Goal: Feedback & Contribution: Submit feedback/report problem

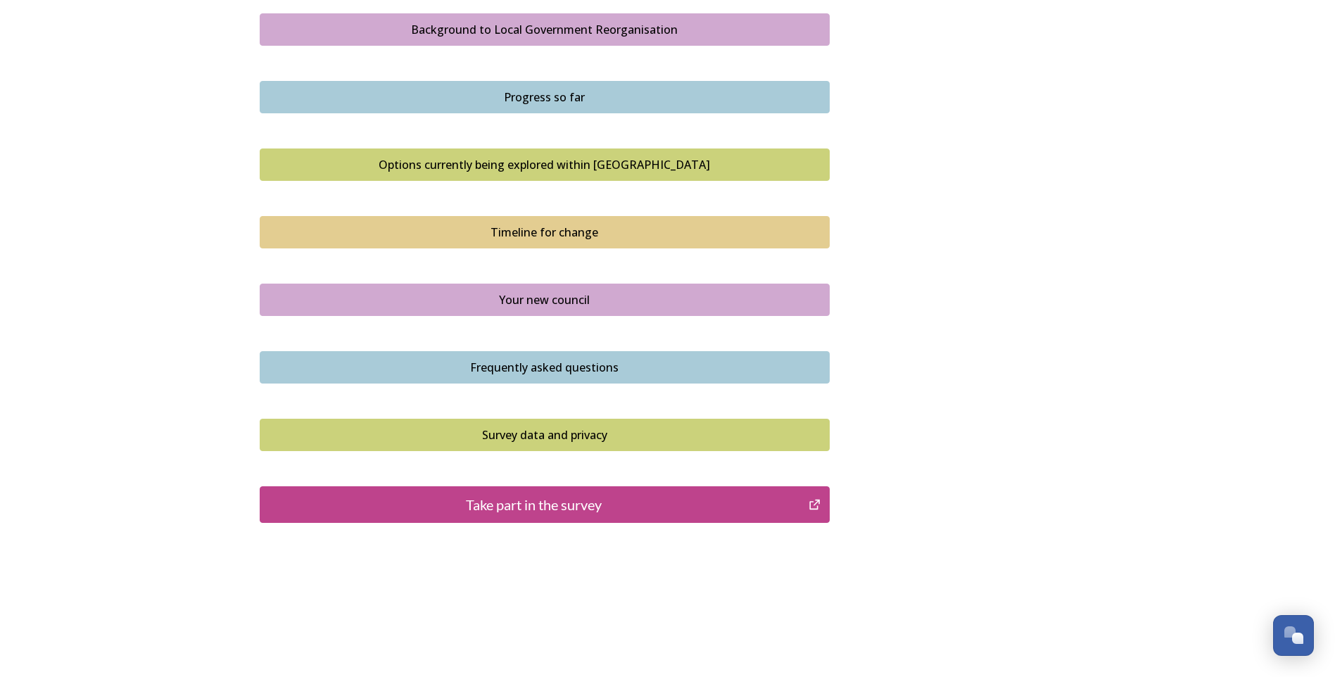
scroll to position [837, 0]
click at [482, 502] on div "Take part in the survey" at bounding box center [534, 503] width 534 height 21
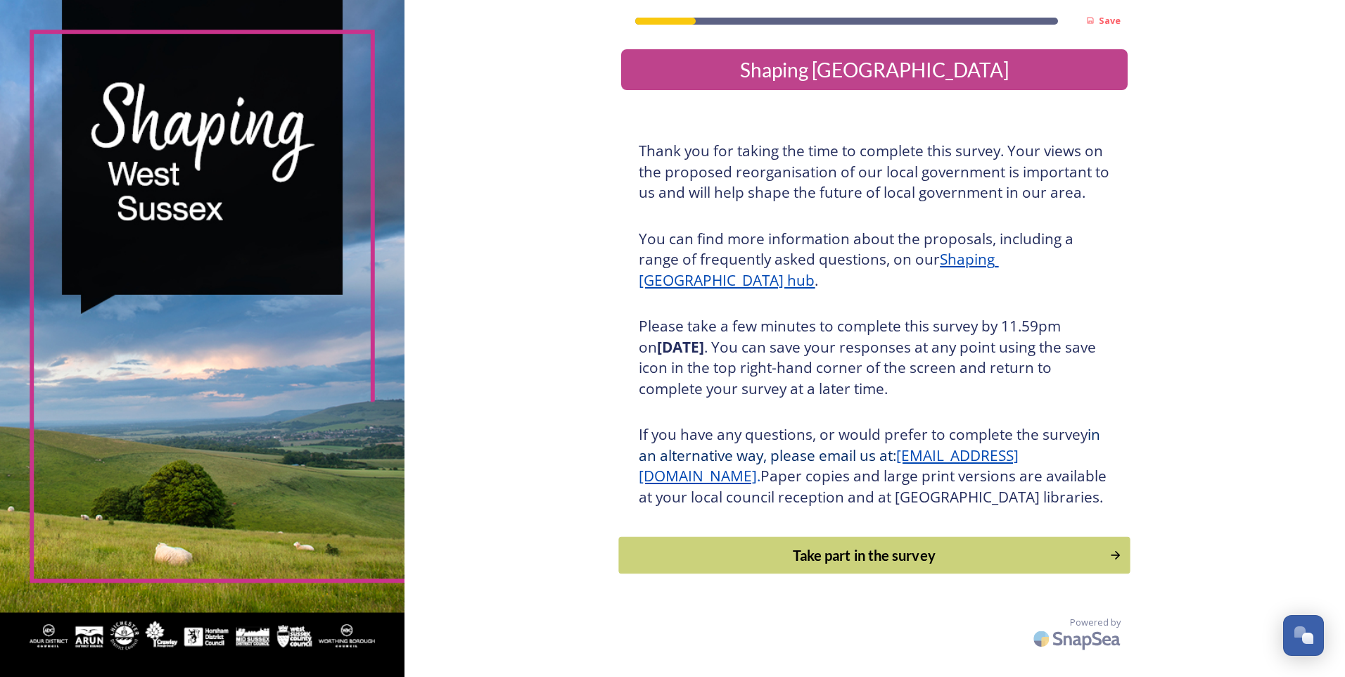
click at [801, 566] on div "Take part in the survey" at bounding box center [865, 555] width 476 height 21
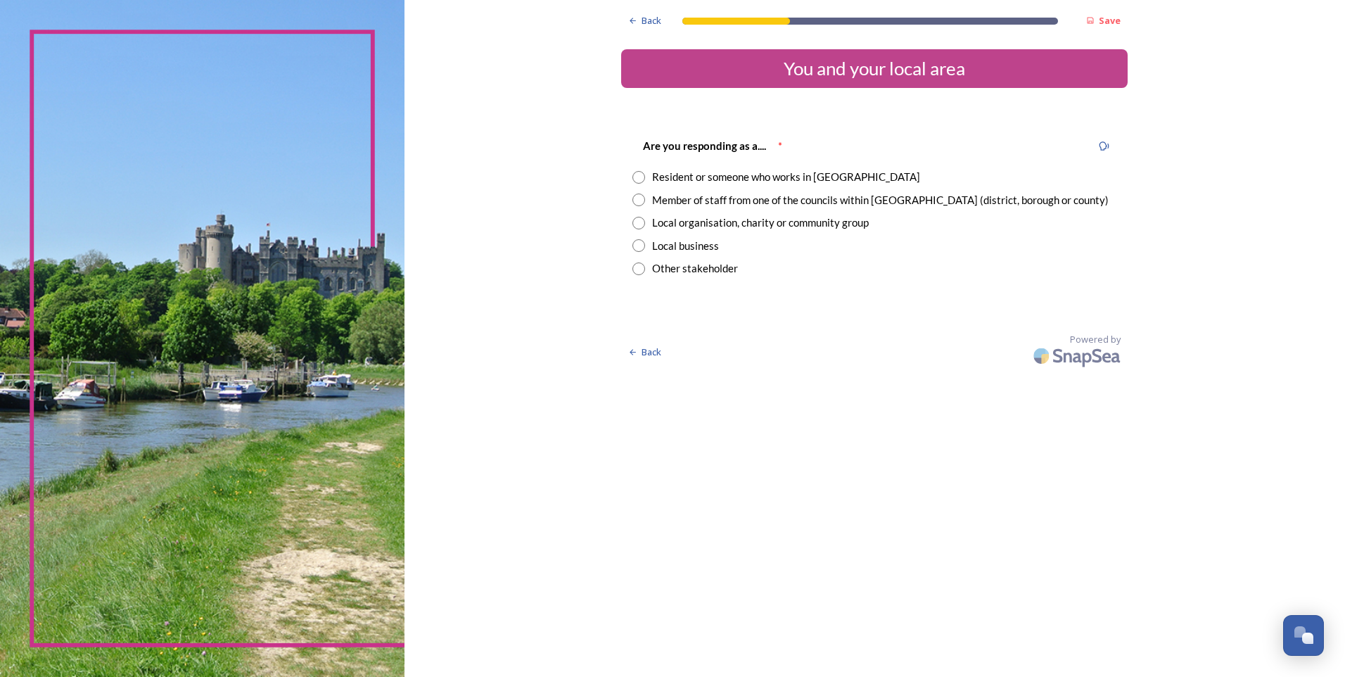
click at [637, 202] on input "radio" at bounding box center [638, 199] width 13 height 13
radio input "true"
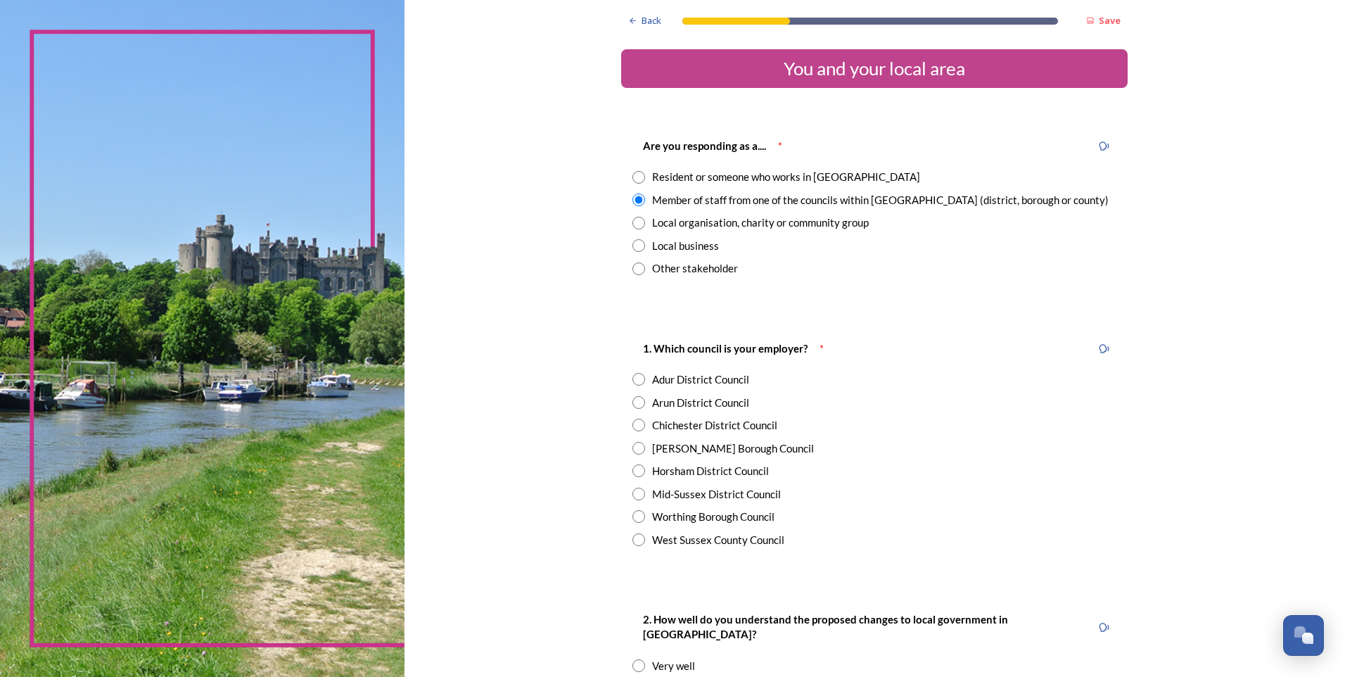
click at [632, 539] on input "radio" at bounding box center [638, 539] width 13 height 13
radio input "true"
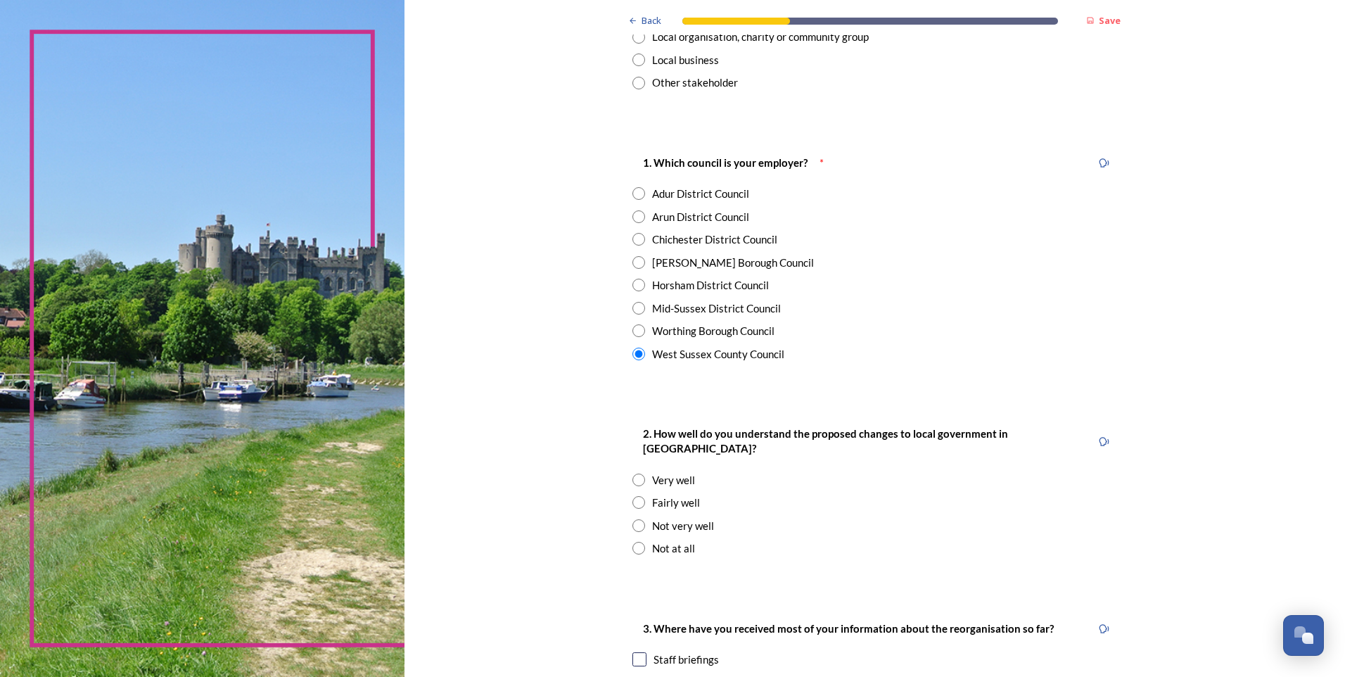
scroll to position [211, 0]
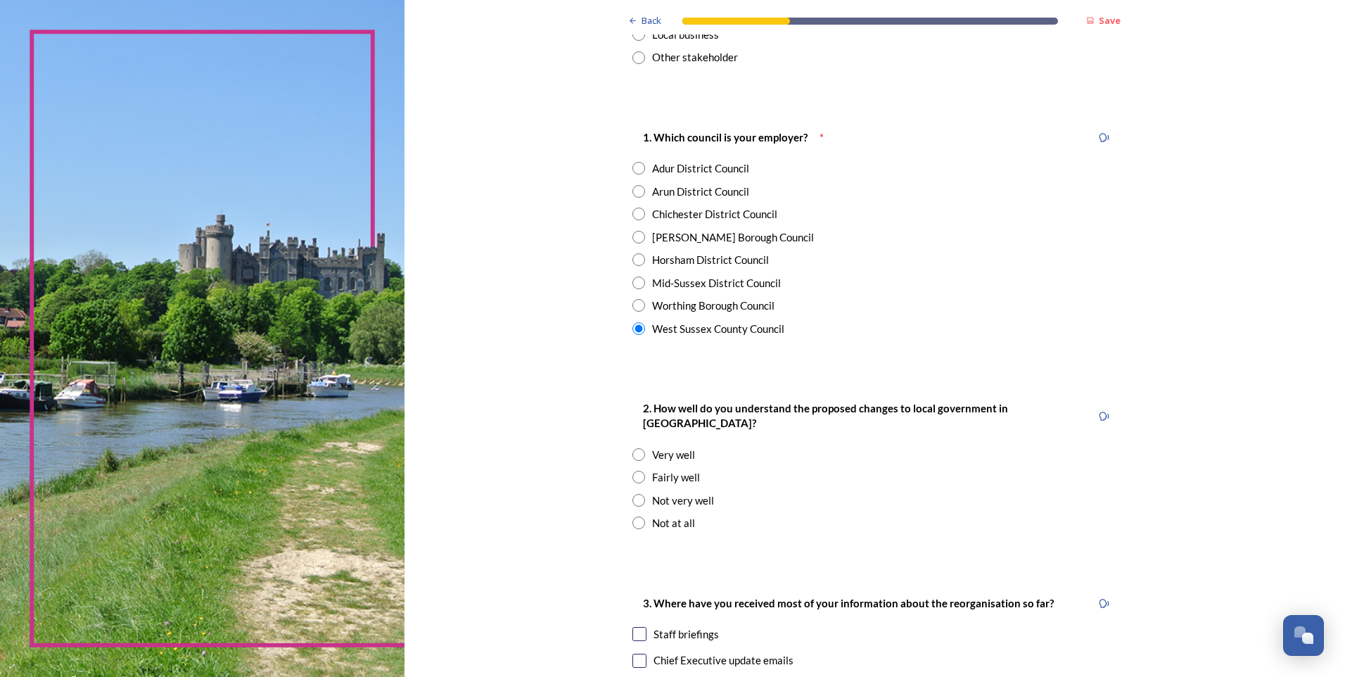
click at [632, 471] on input "radio" at bounding box center [638, 477] width 13 height 13
radio input "true"
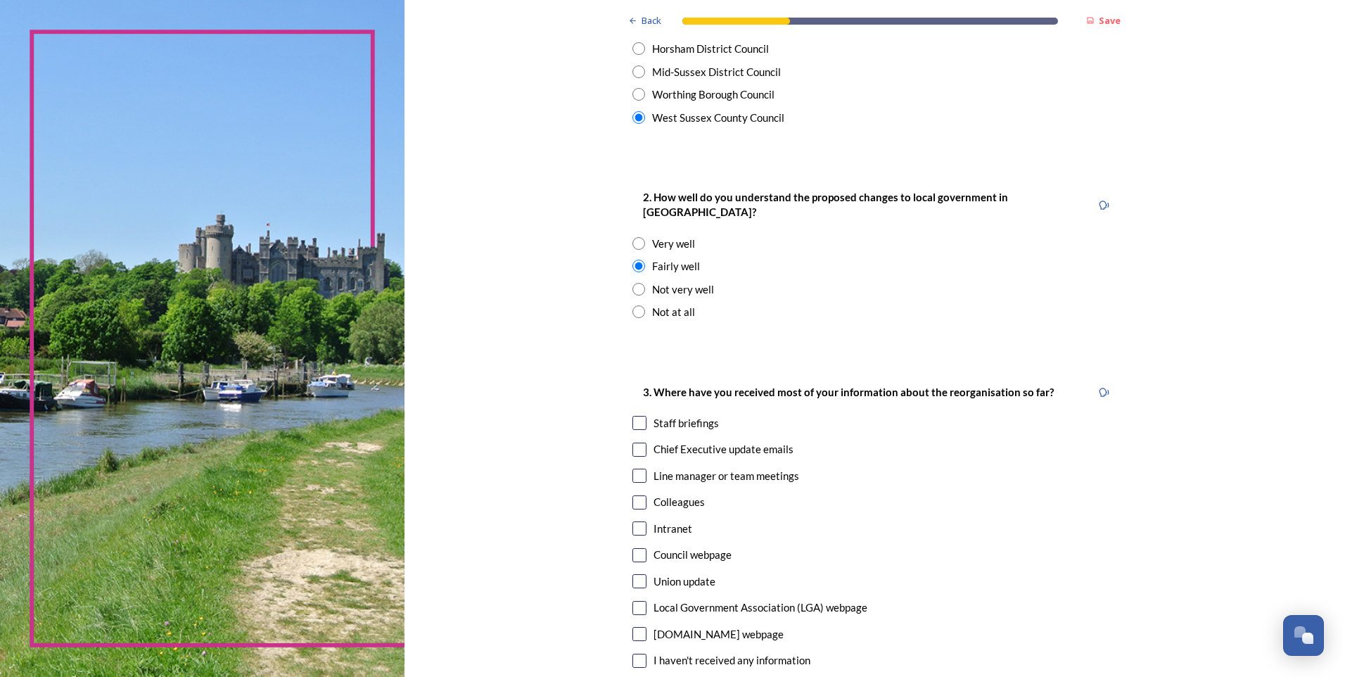
scroll to position [492, 0]
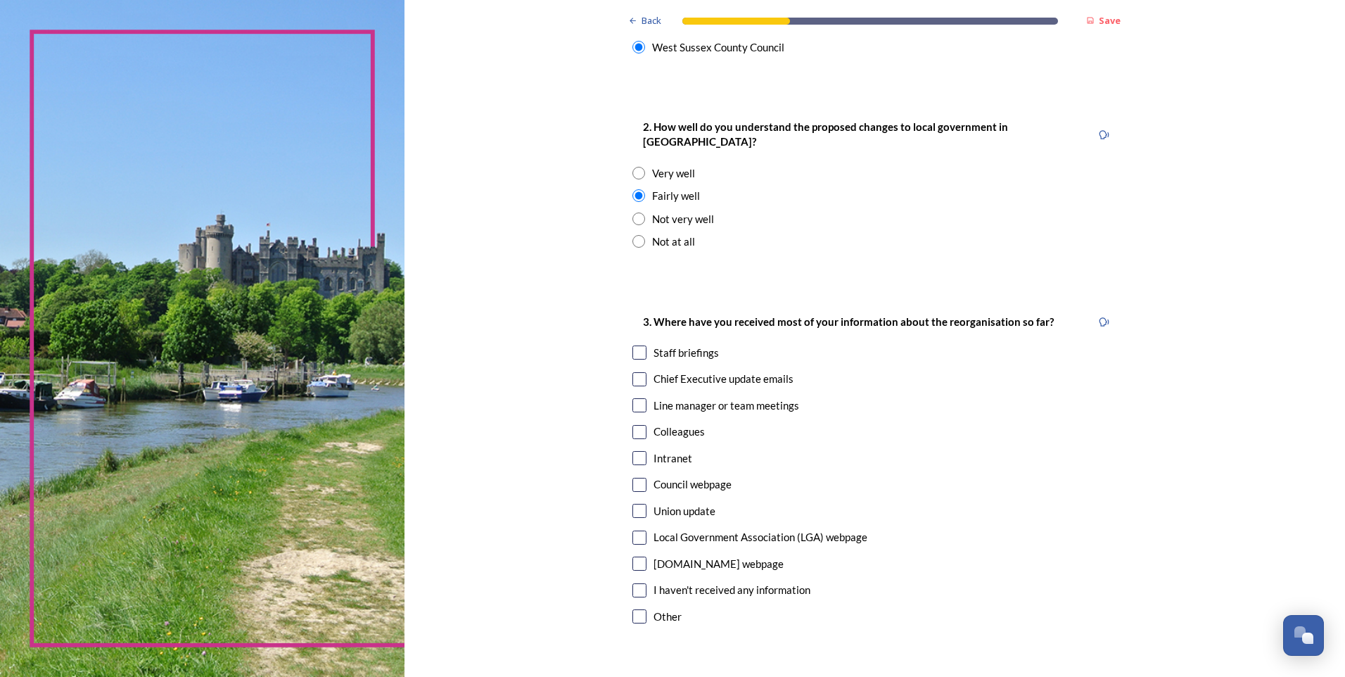
click at [634, 372] on input "checkbox" at bounding box center [639, 379] width 14 height 14
checkbox input "true"
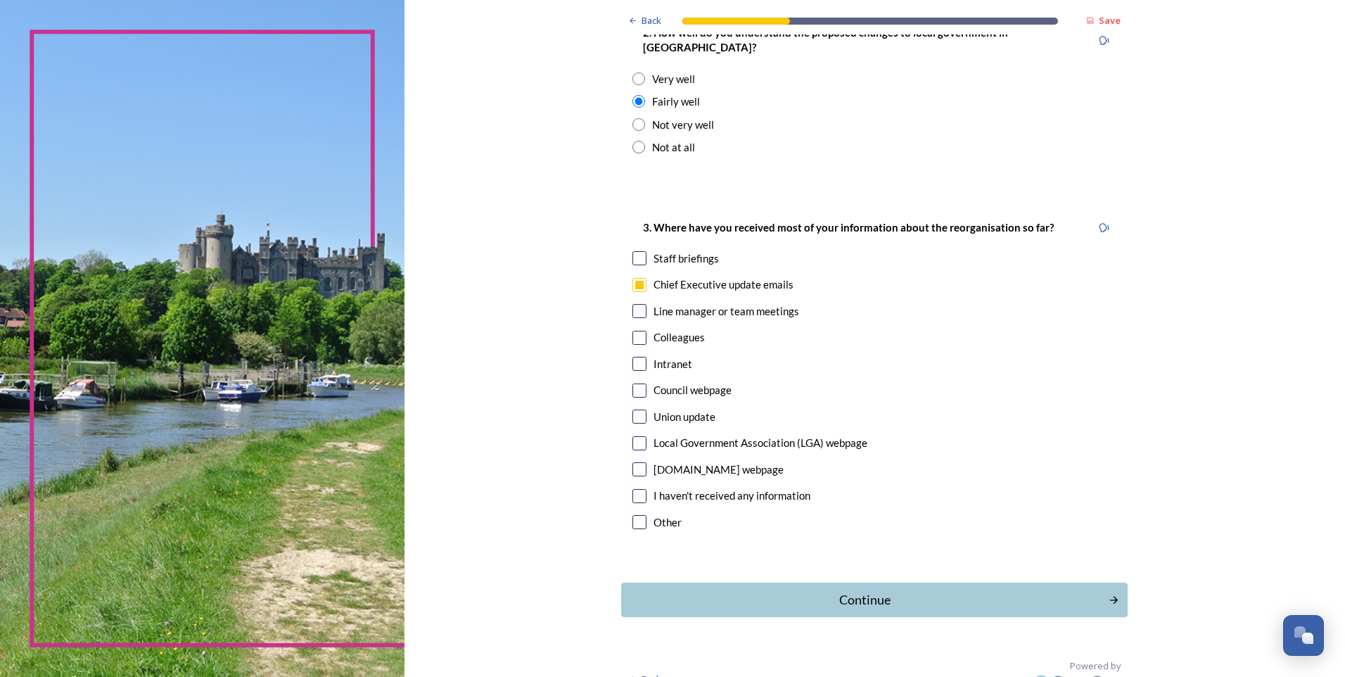
scroll to position [594, 0]
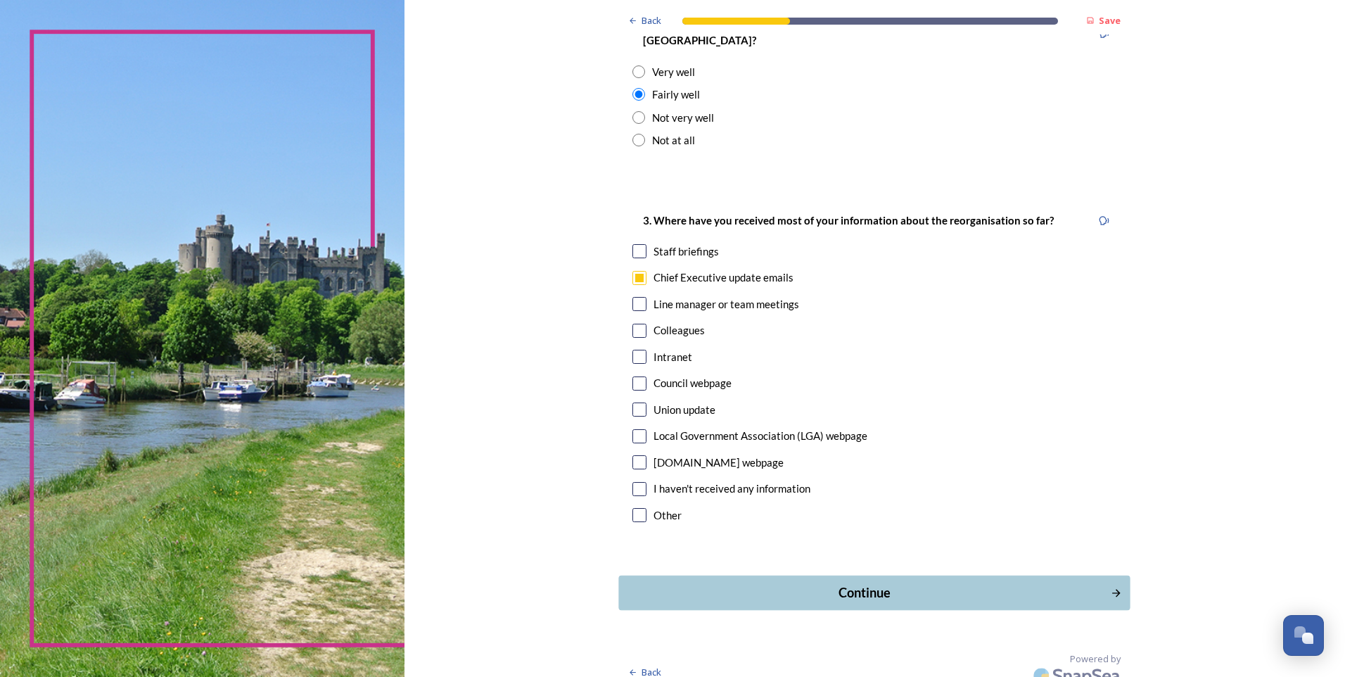
click at [716, 583] on div "Continue" at bounding box center [865, 592] width 476 height 19
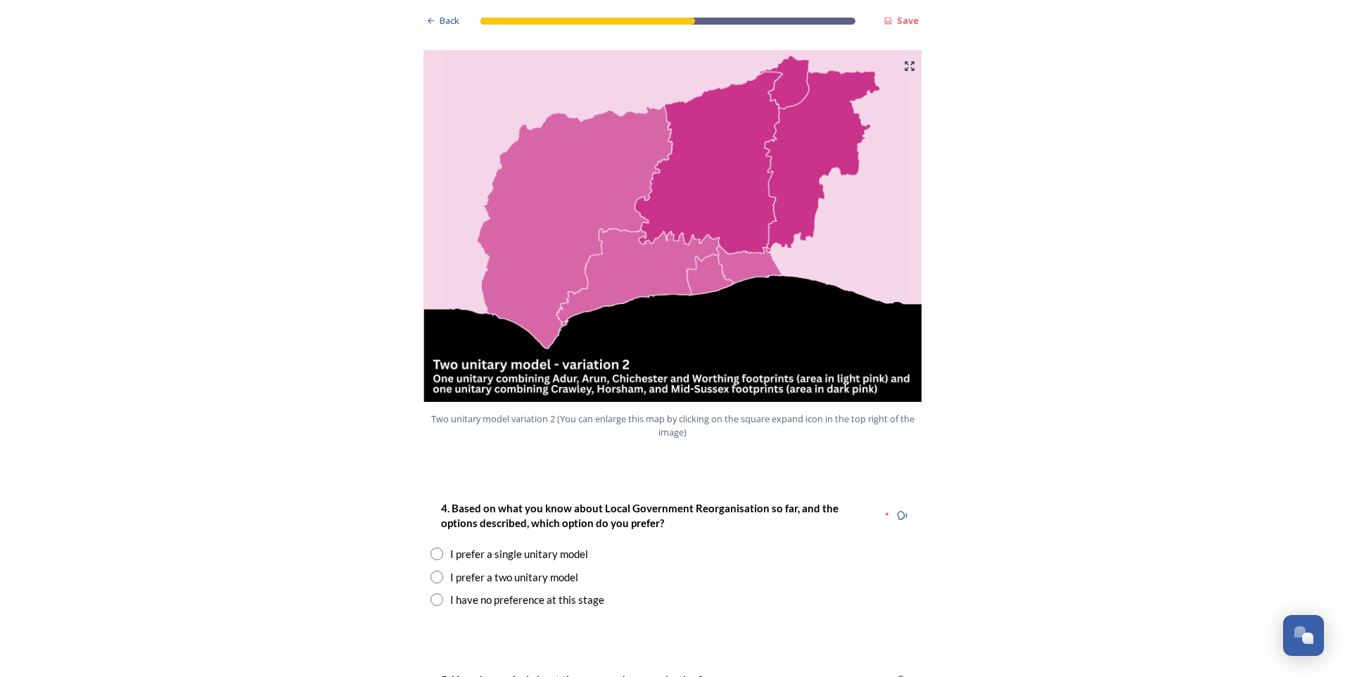
scroll to position [1477, 0]
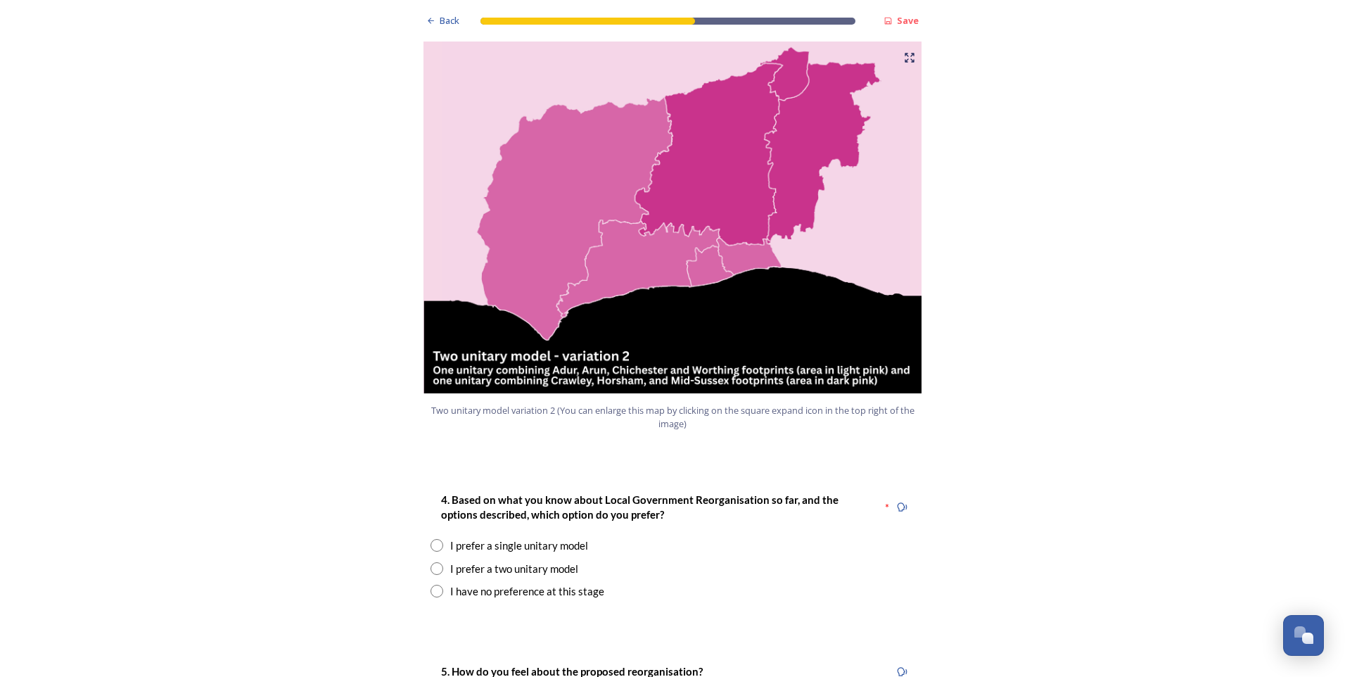
click at [433, 562] on input "radio" at bounding box center [437, 568] width 13 height 13
radio input "true"
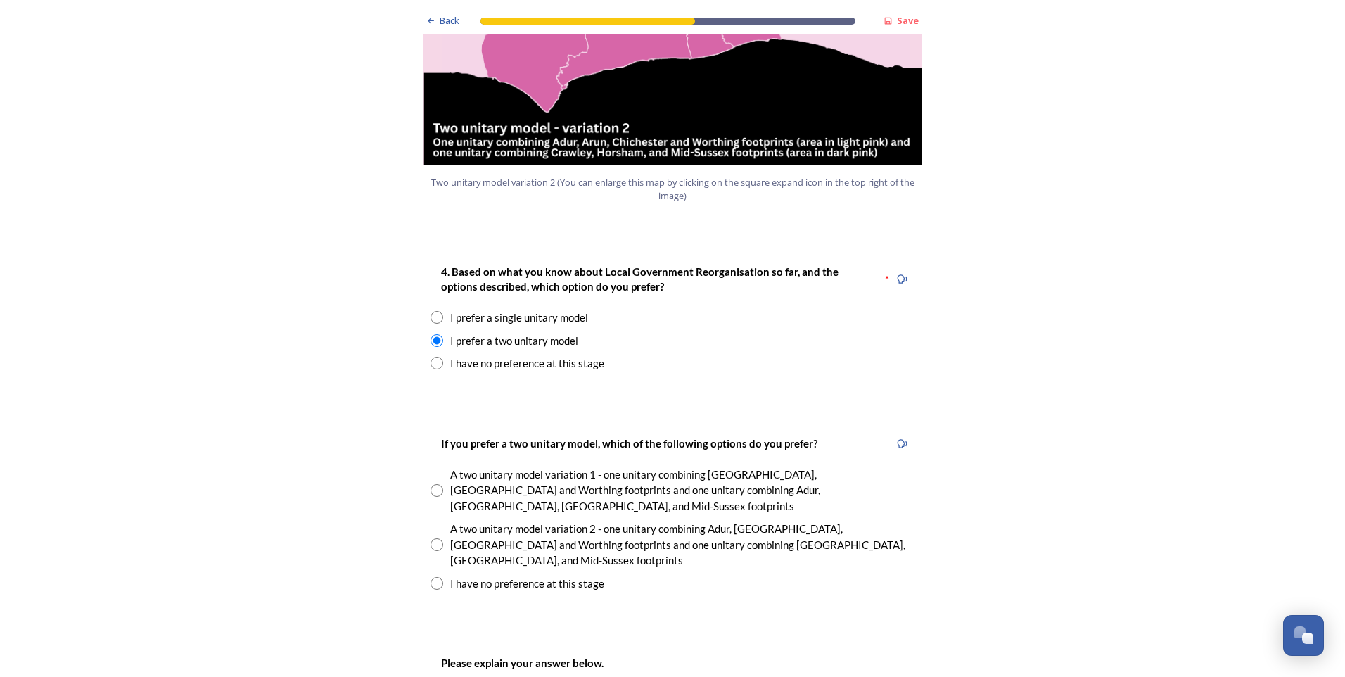
scroll to position [1759, 0]
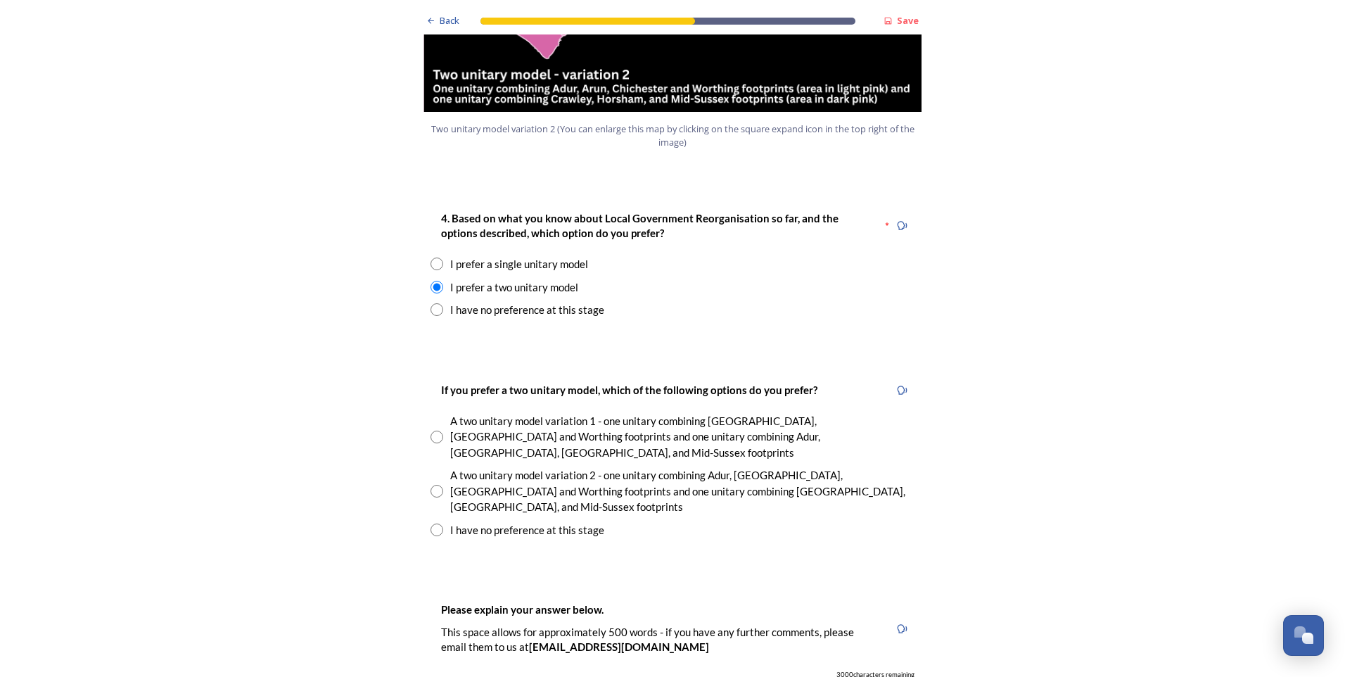
click at [433, 431] on input "radio" at bounding box center [437, 437] width 13 height 13
radio input "true"
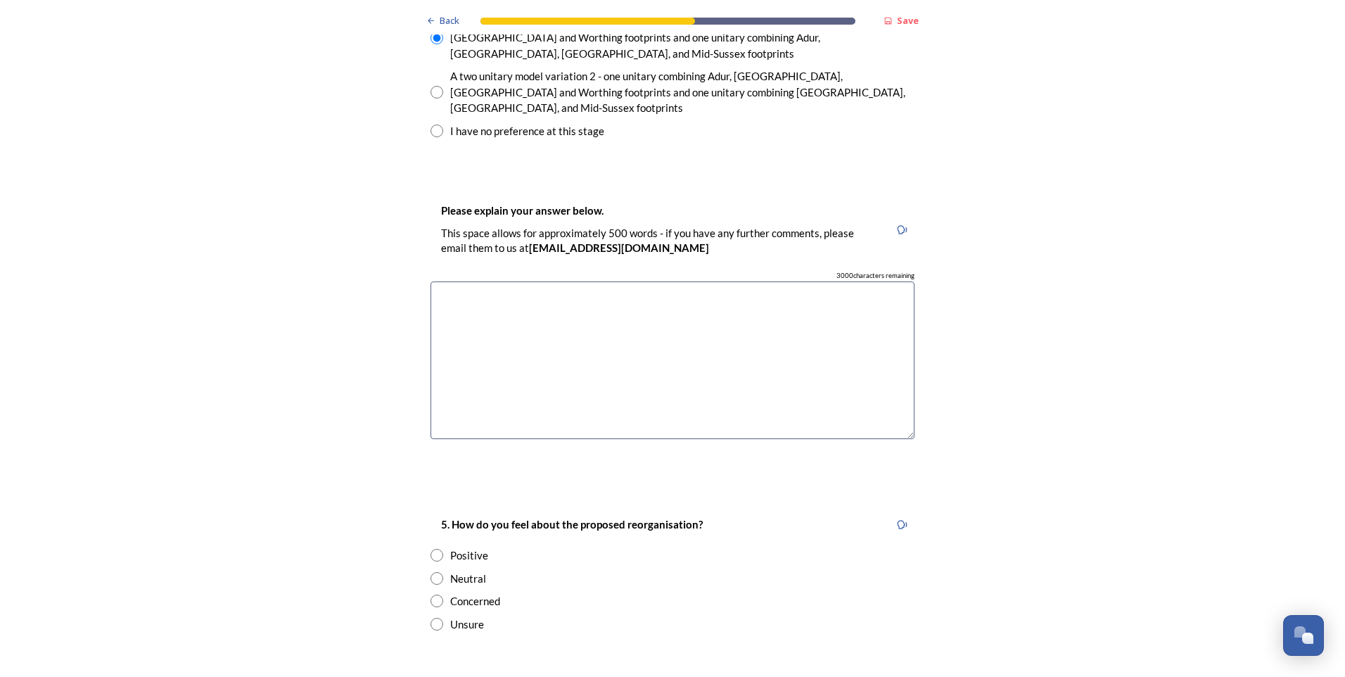
scroll to position [2181, 0]
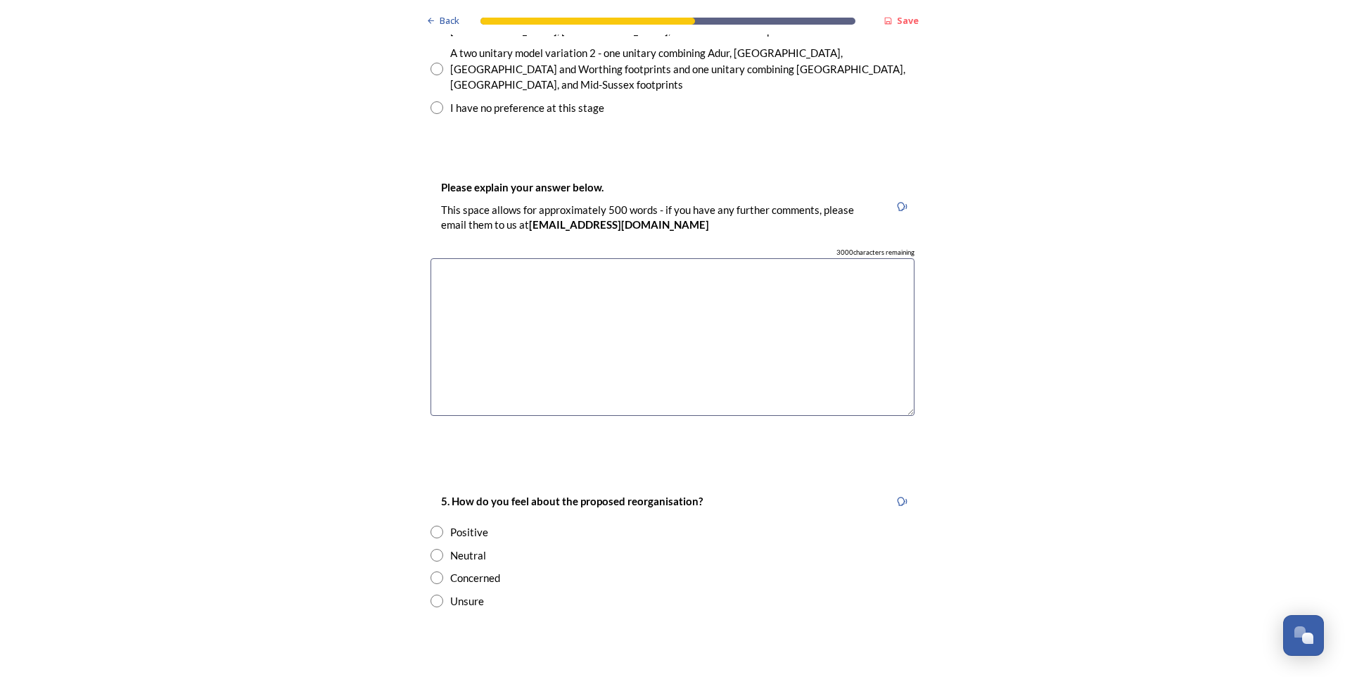
click at [431, 571] on input "radio" at bounding box center [437, 577] width 13 height 13
radio input "true"
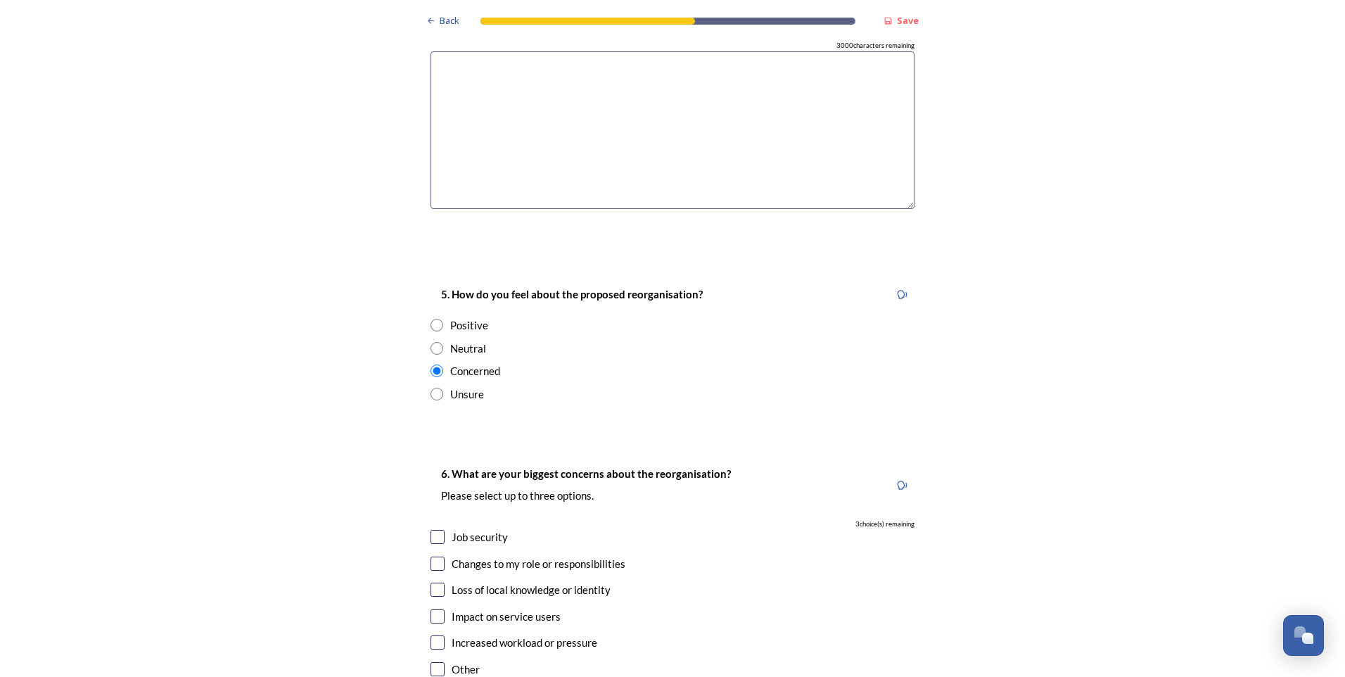
scroll to position [2392, 0]
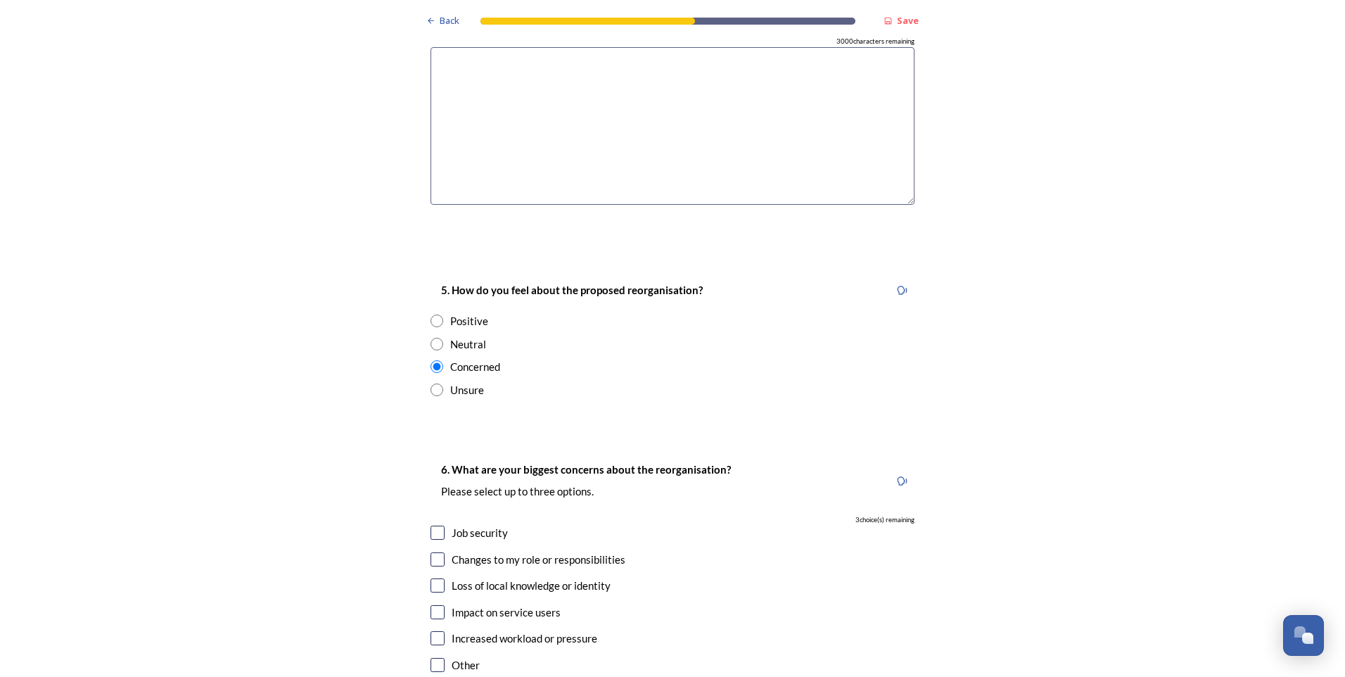
click at [434, 526] on input "checkbox" at bounding box center [438, 533] width 14 height 14
checkbox input "true"
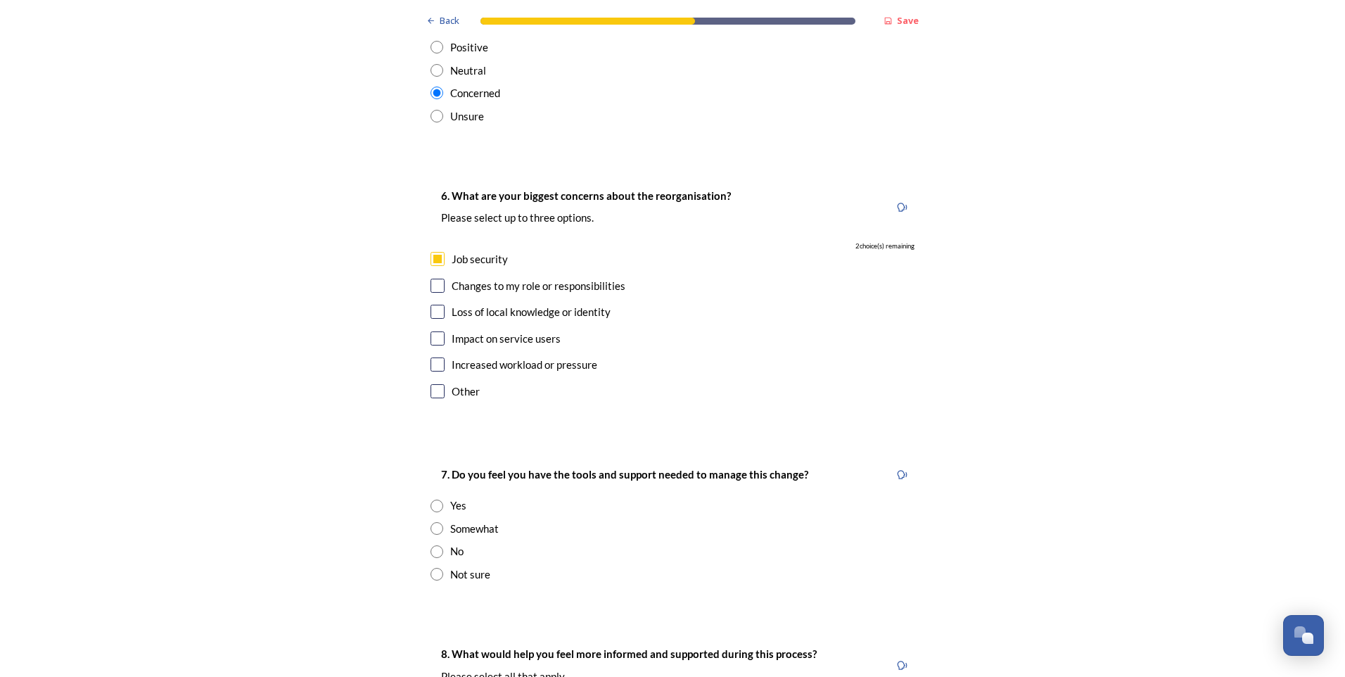
scroll to position [2673, 0]
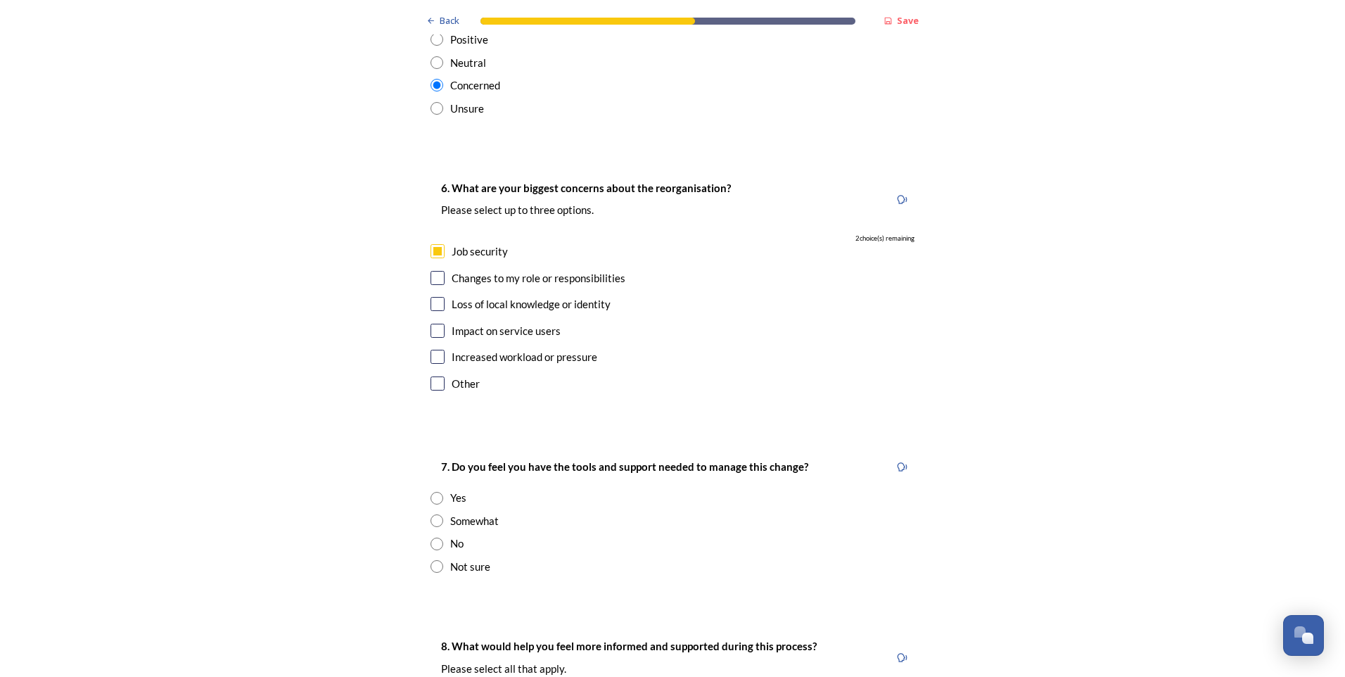
click at [431, 514] on input "radio" at bounding box center [437, 520] width 13 height 13
radio input "true"
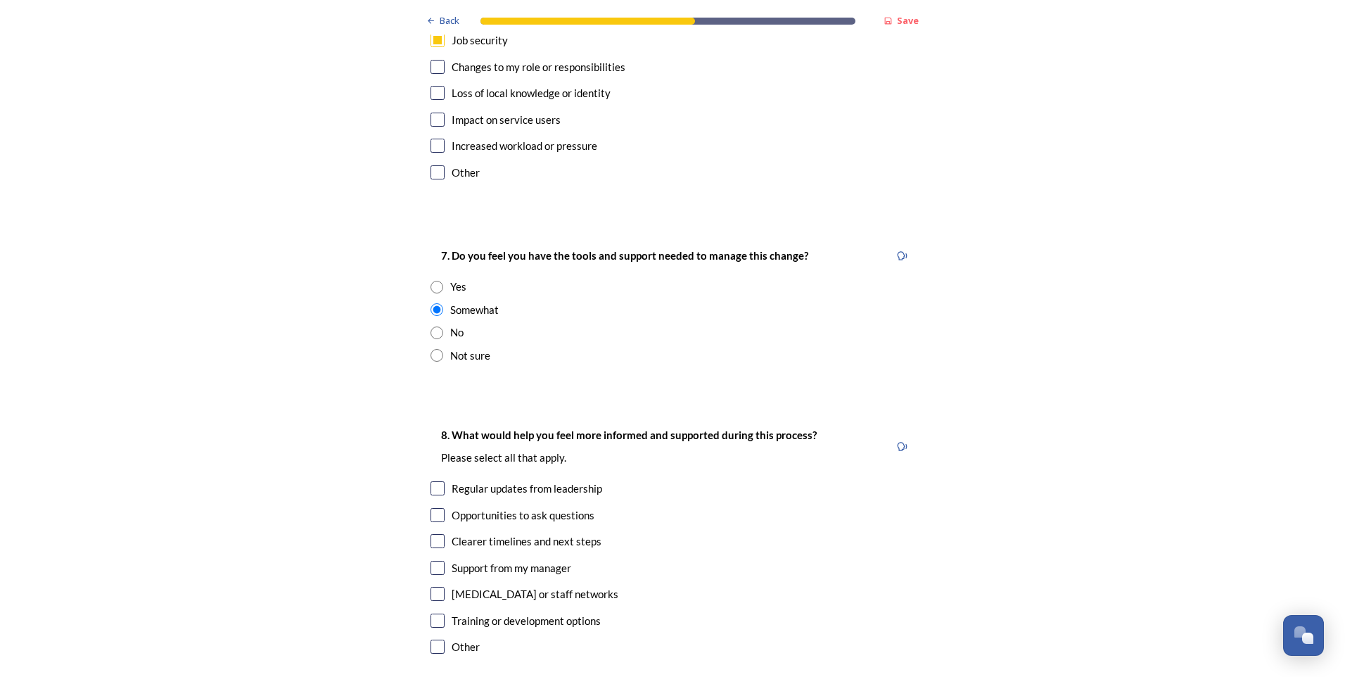
scroll to position [2955, 0]
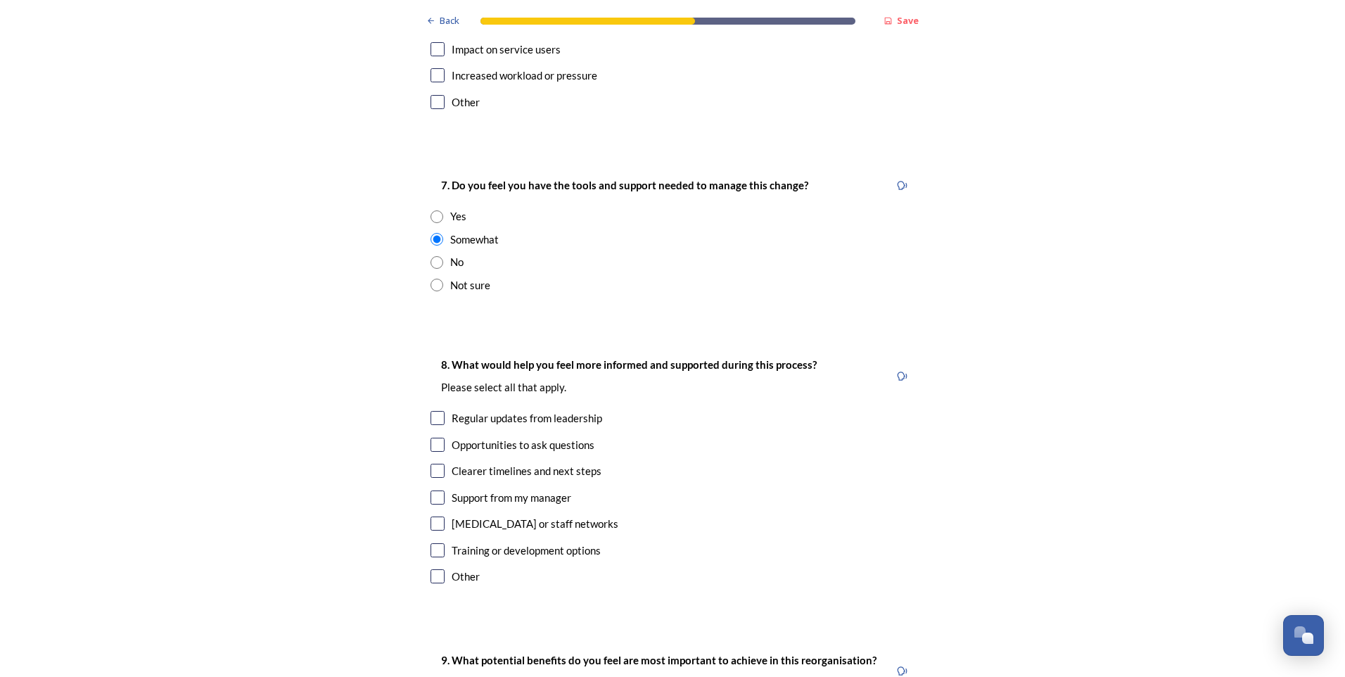
click at [431, 411] on input "checkbox" at bounding box center [438, 418] width 14 height 14
checkbox input "true"
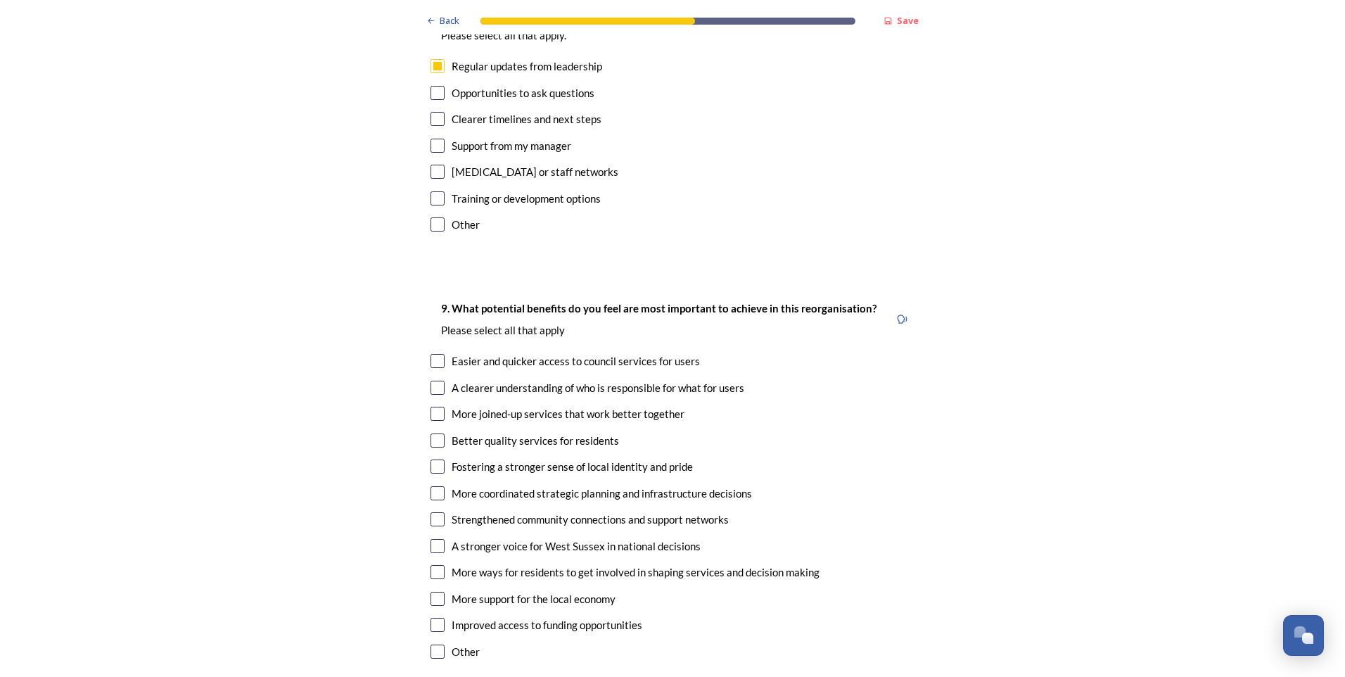
scroll to position [3377, 0]
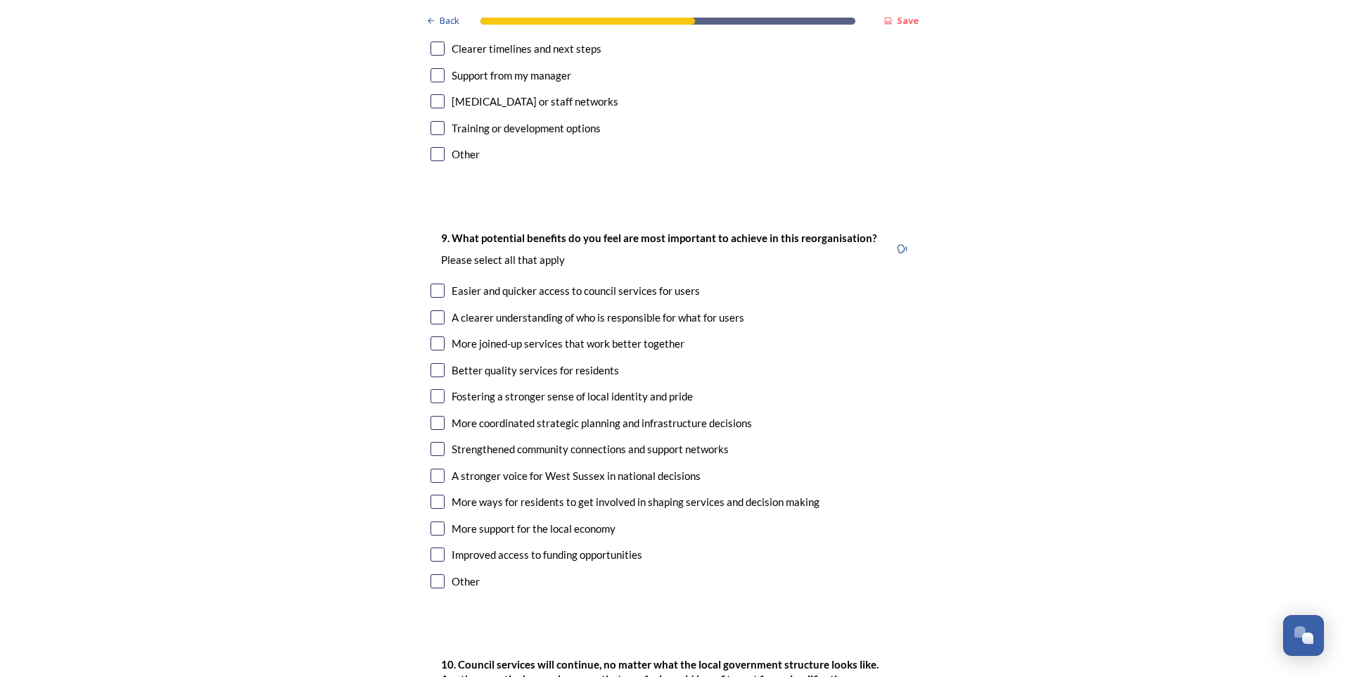
click at [431, 469] on input "checkbox" at bounding box center [438, 476] width 14 height 14
checkbox input "true"
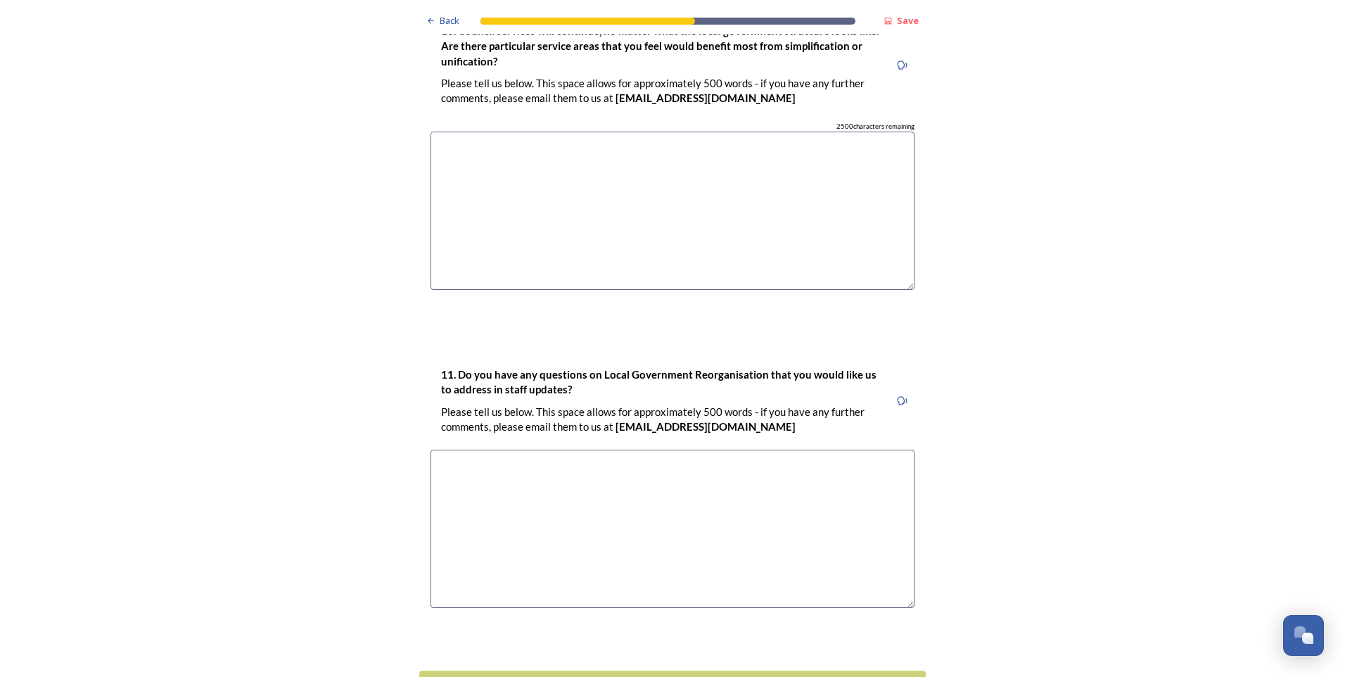
scroll to position [4047, 0]
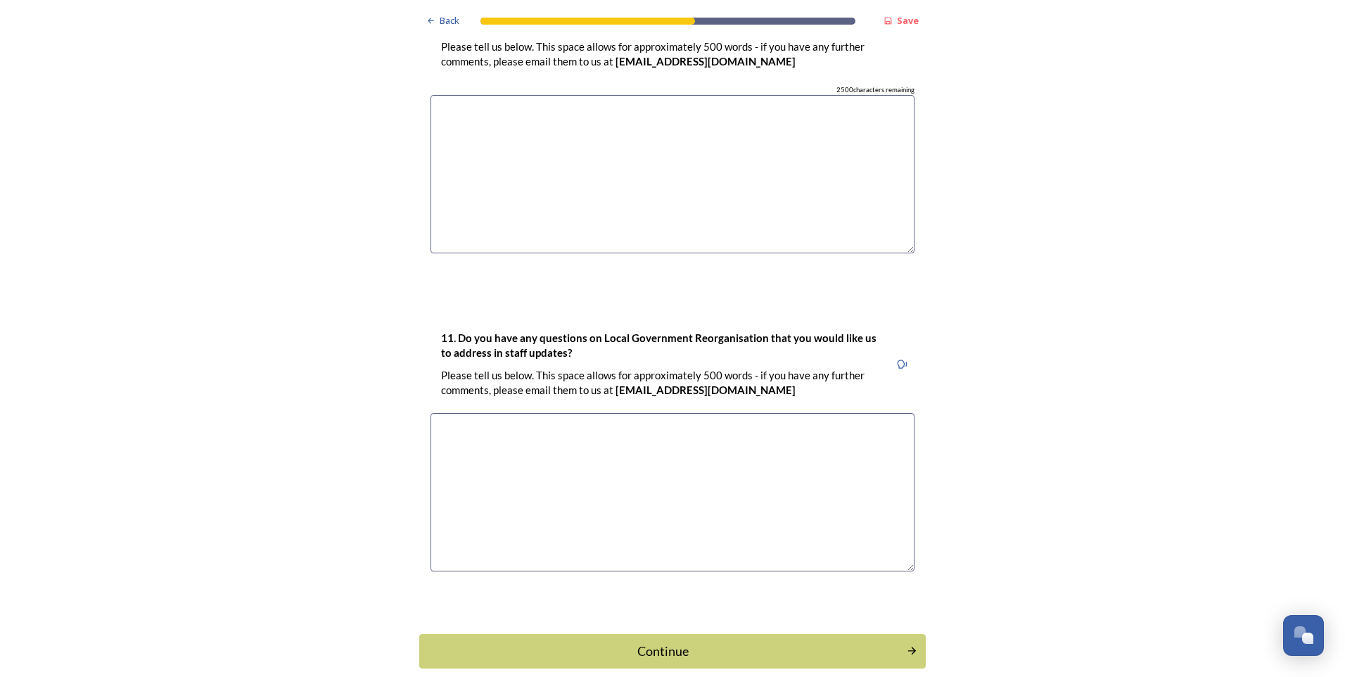
click at [552, 642] on div "Continue" at bounding box center [663, 651] width 472 height 19
